Goal: Task Accomplishment & Management: Complete application form

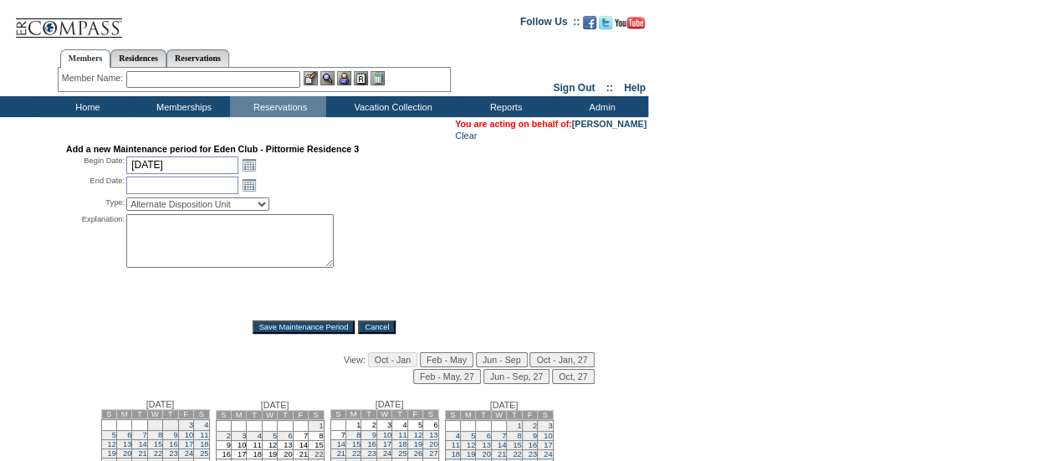
drag, startPoint x: 463, startPoint y: 273, endPoint x: 258, endPoint y: 225, distance: 211.3
click at [463, 273] on div "Explanation: *" at bounding box center [324, 261] width 516 height 94
click at [192, 164] on input "[DATE]" at bounding box center [182, 165] width 112 height 18
type input "[DATE]"
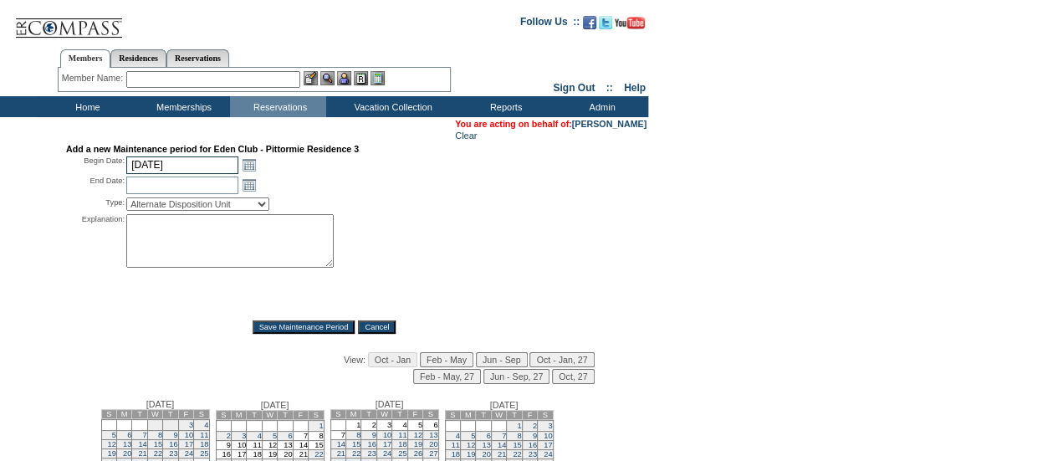
type input "[DATE]"
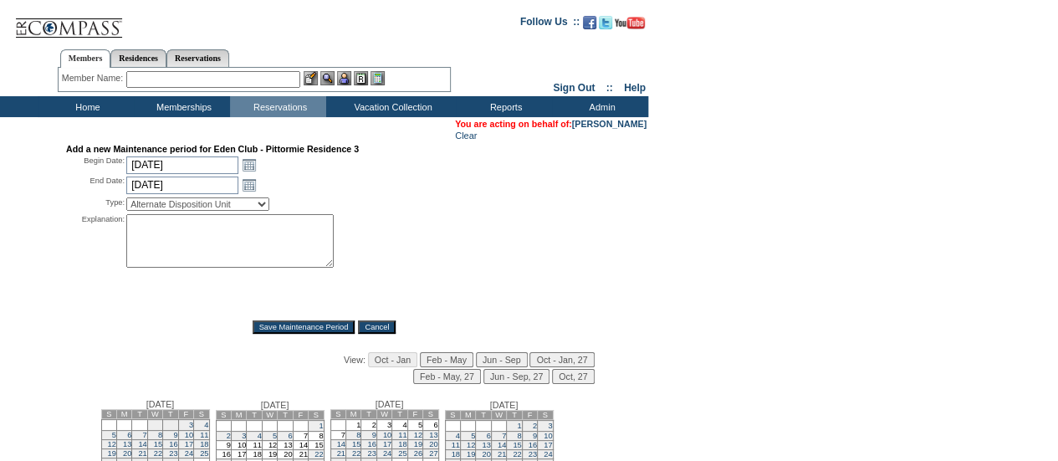
select select "PropMaintInventoryRelease"
type textarea "Release 10/10 to CWL - DH"
click at [318, 331] on input "Save Maintenance Period" at bounding box center [303, 326] width 103 height 13
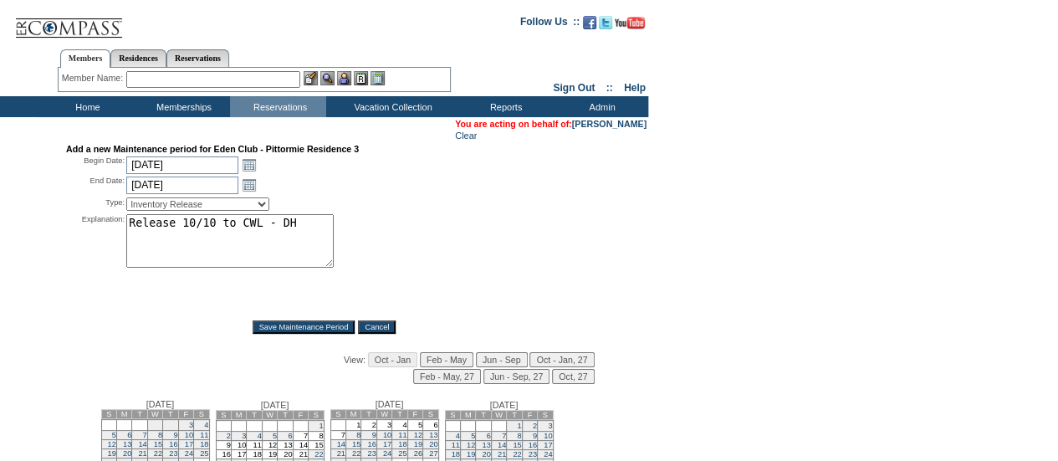
click at [318, 331] on input "Save Maintenance Period" at bounding box center [303, 326] width 103 height 13
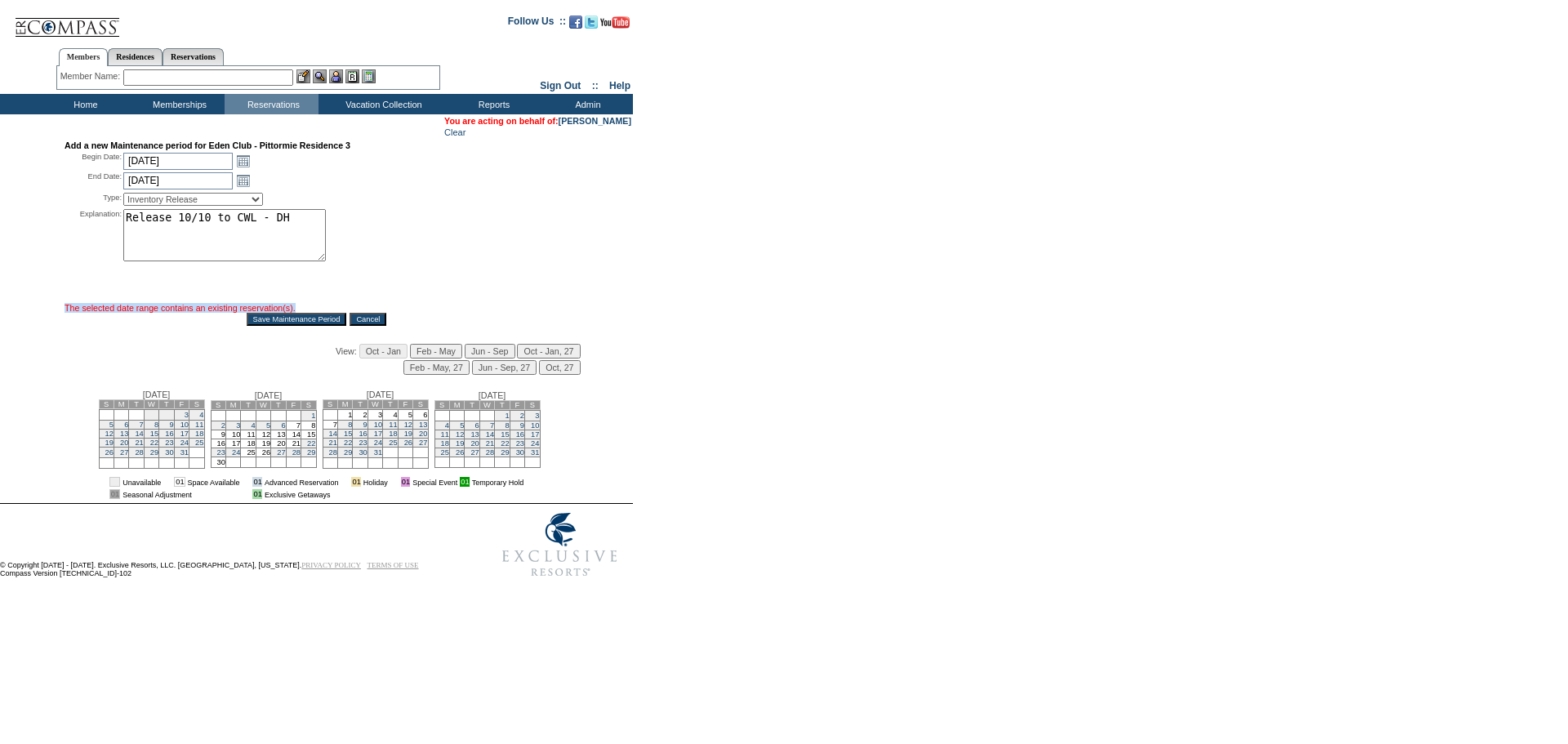
drag, startPoint x: 63, startPoint y: 314, endPoint x: 334, endPoint y: 310, distance: 271.0
click at [334, 310] on div "Add a new Maintenance period for Eden Club - Pittormie Residence 3 Begin Date: …" at bounding box center [317, 321] width 630 height 361
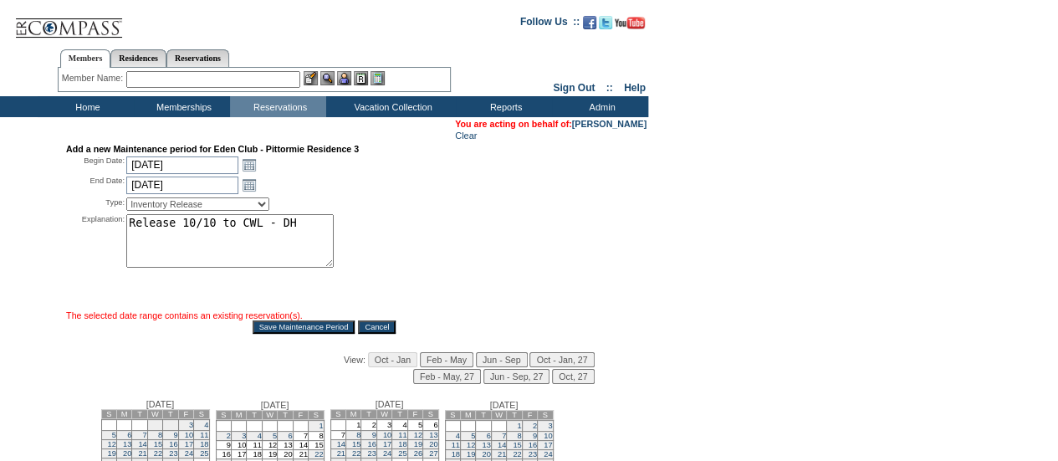
click at [559, 201] on div "Type: Alternate Disposition Unit Business Hold Disposition Exclusive Alliance P…" at bounding box center [324, 204] width 516 height 17
click at [168, 165] on input "7/4/2026" at bounding box center [182, 165] width 112 height 18
type input "2/23/26"
type input "2026-02-23"
type input "2026-02-24"
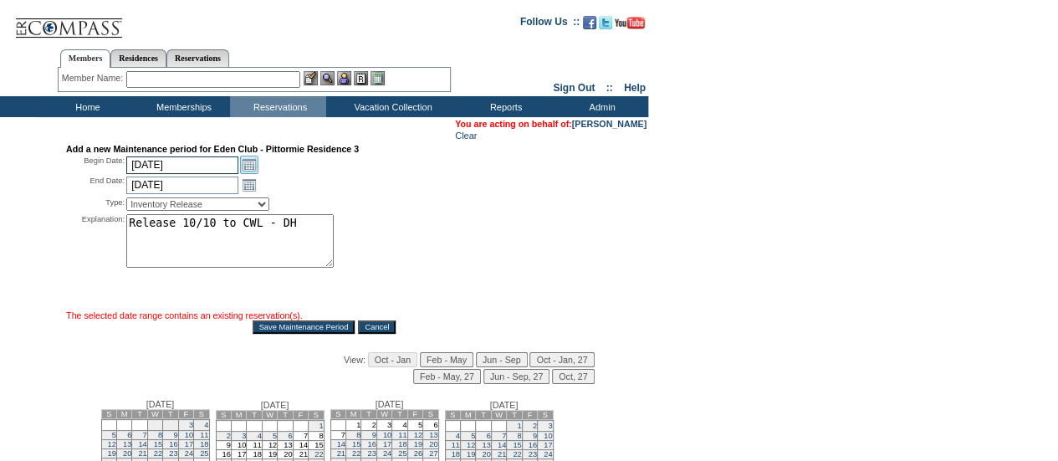
type input "2/23/2026"
click at [480, 185] on div "End Date: 2026-02-24 2/24/2026 Open the calendar popup. << < October 2025 > >> …" at bounding box center [324, 185] width 516 height 18
click at [191, 167] on input "2/23/2026" at bounding box center [182, 165] width 112 height 18
type input "3/23"
type input "2025-03-23"
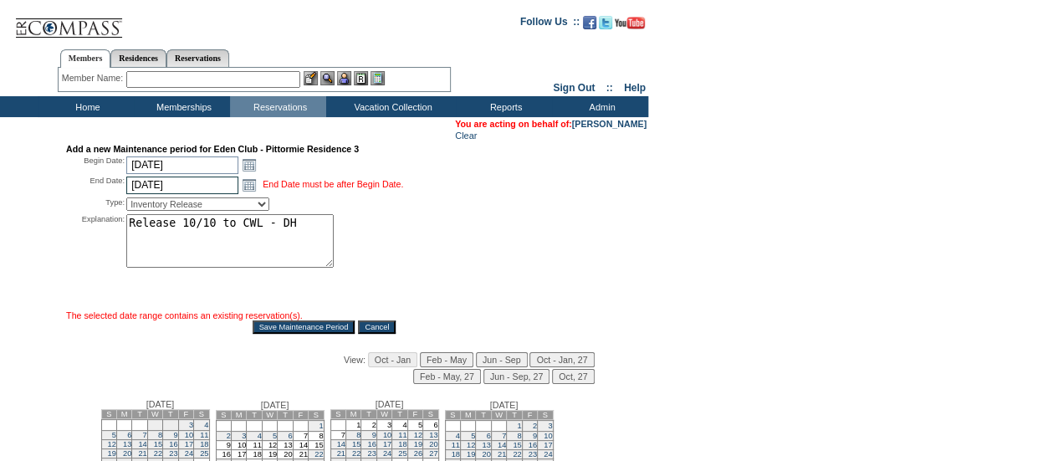
click at [205, 185] on input "3/23/2025" at bounding box center [182, 185] width 112 height 18
type input "3/23/26"
type input "2026-03-23"
type input "3/23/2026"
select select "PropMaintLeaseBlackout"
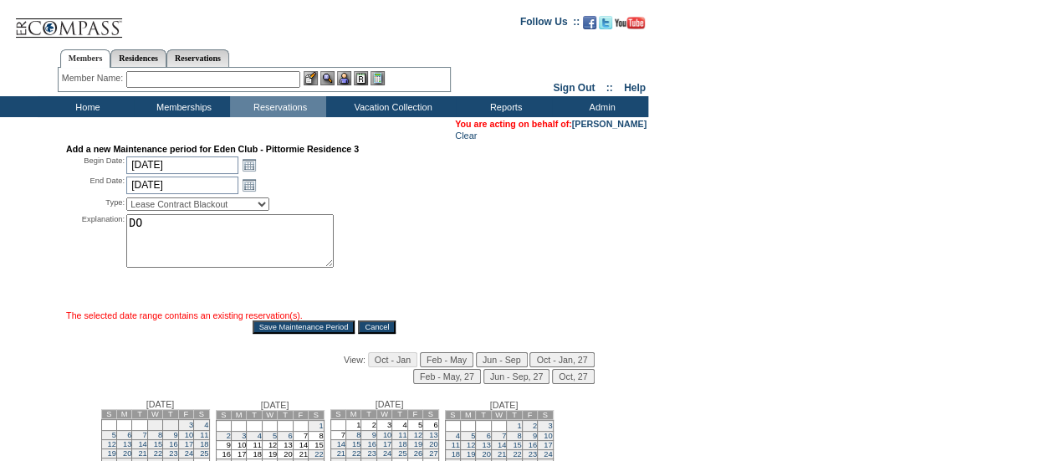
type textarea "D"
type textarea "NOT AVAILABLE - DH"
click at [296, 334] on input "Save Maintenance Period" at bounding box center [303, 326] width 103 height 13
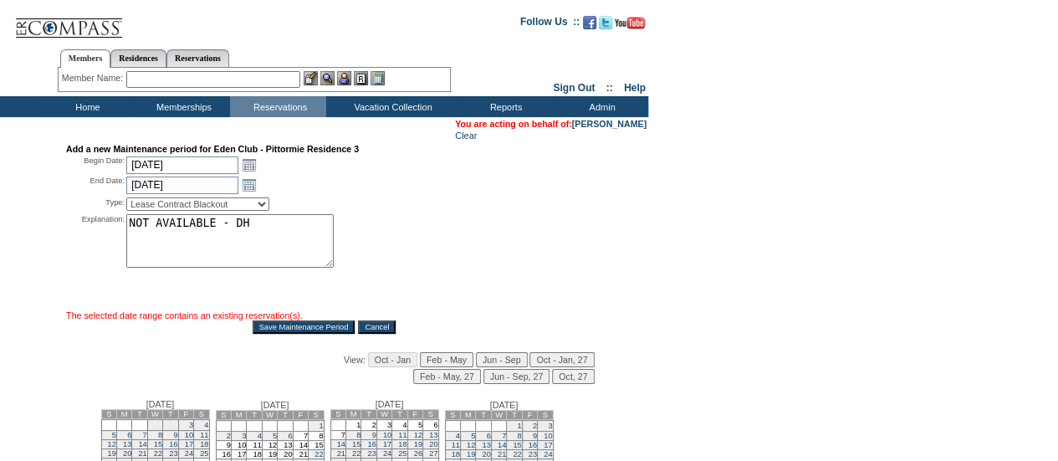
click at [296, 334] on input "Save Maintenance Period" at bounding box center [303, 326] width 103 height 13
click at [298, 334] on input "Save Maintenance Period" at bounding box center [303, 326] width 103 height 13
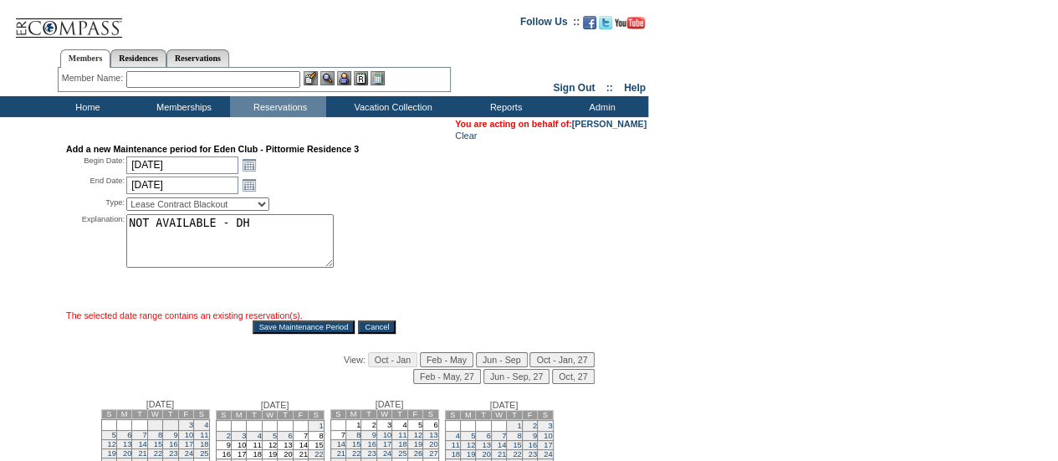
click at [298, 334] on input "Save Maintenance Period" at bounding box center [303, 326] width 103 height 13
click at [191, 169] on input "2/23/2026" at bounding box center [182, 165] width 112 height 18
type input "3/23"
type input "2025-03-23"
type input "2025-03-24"
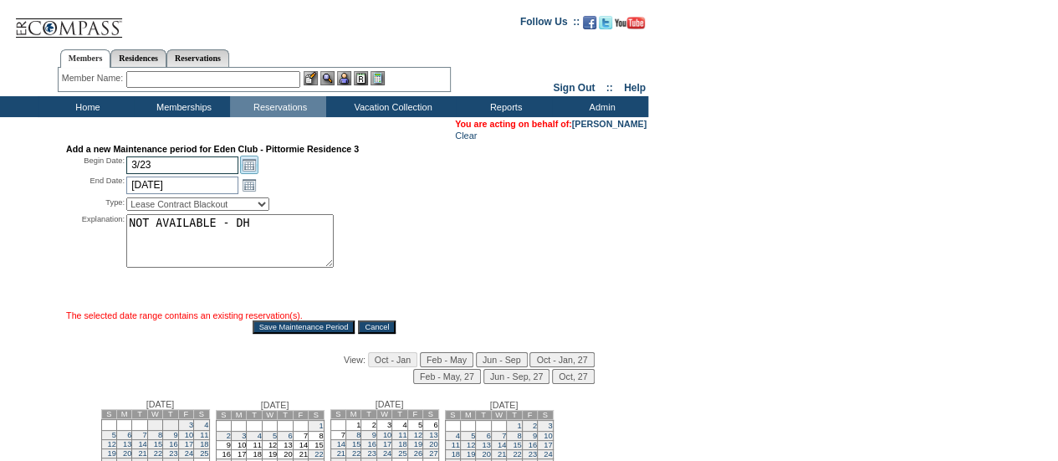
type input "3/23/2025"
type input "3/24/2025"
click at [192, 169] on input "3/23/2025" at bounding box center [182, 165] width 112 height 18
type input "3/23/26"
type input "2026-03-23"
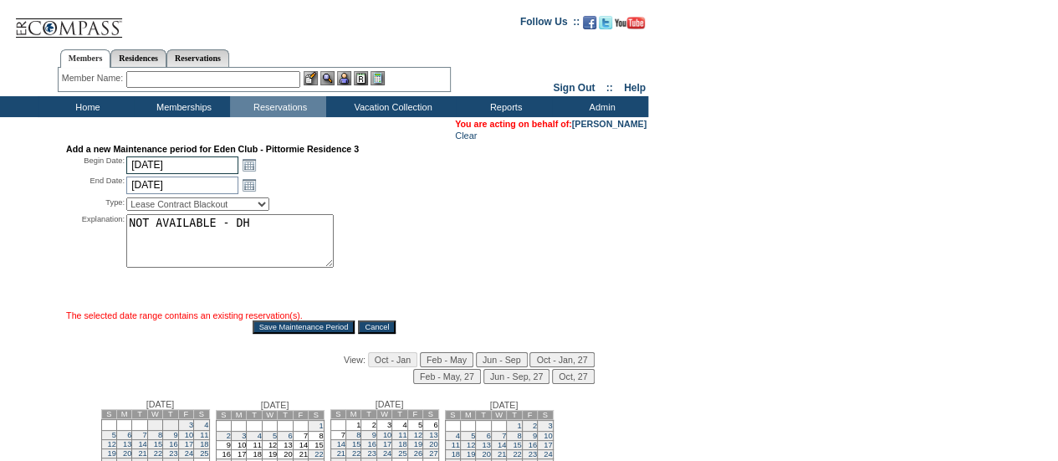
type input "2026-03-24"
type input "3/23/2026"
type input "4/5/26"
type input "2026-04-05"
type input "4/5/2026"
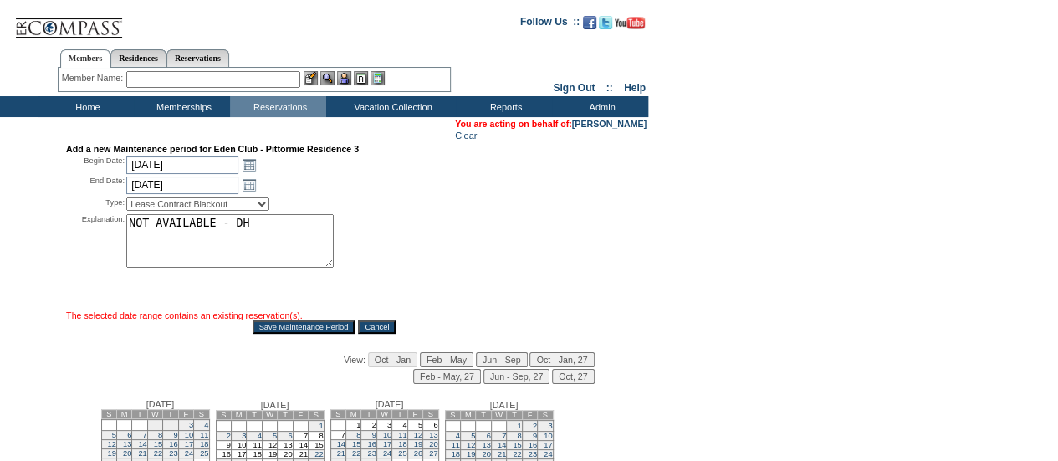
select select "PropMaintInventoryRelease"
type textarea "Release to CWL 10/10 - DH"
click at [281, 337] on div "Add a new Maintenance period for Eden Club - Pittormie Residence 3 Begin Date: …" at bounding box center [324, 329] width 645 height 370
click at [284, 330] on input "Save Maintenance Period" at bounding box center [303, 326] width 103 height 13
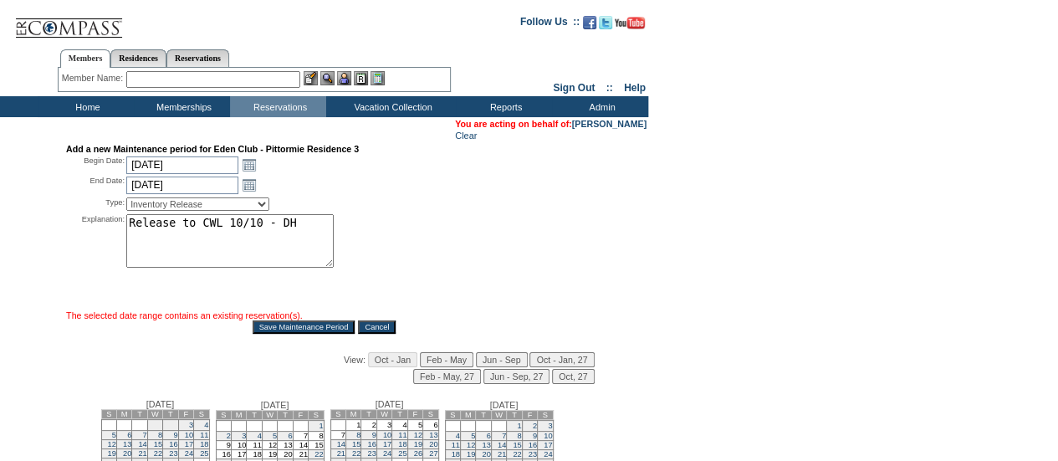
click at [284, 330] on input "Save Maintenance Period" at bounding box center [303, 326] width 103 height 13
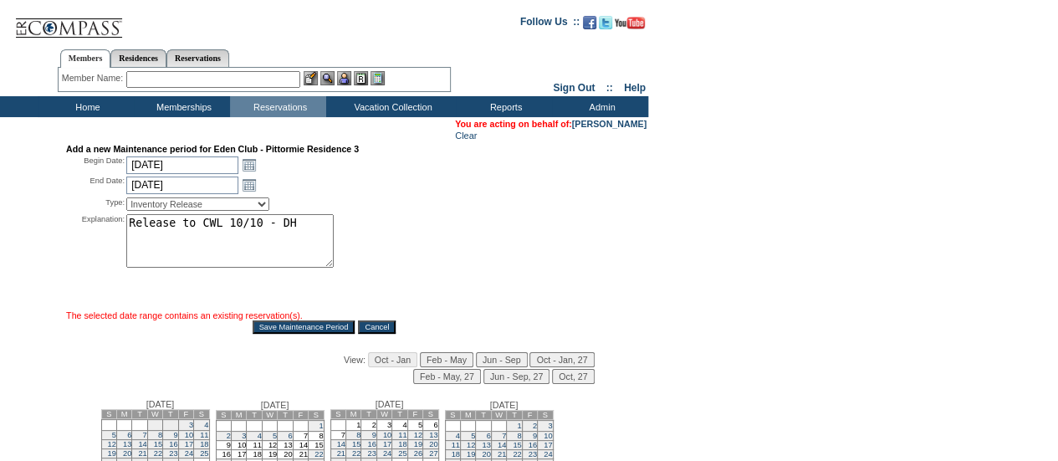
click at [806, 224] on form "Follow Us ::" at bounding box center [526, 301] width 1052 height 595
drag, startPoint x: 305, startPoint y: 206, endPoint x: 285, endPoint y: 186, distance: 27.8
